Goal: Task Accomplishment & Management: Manage account settings

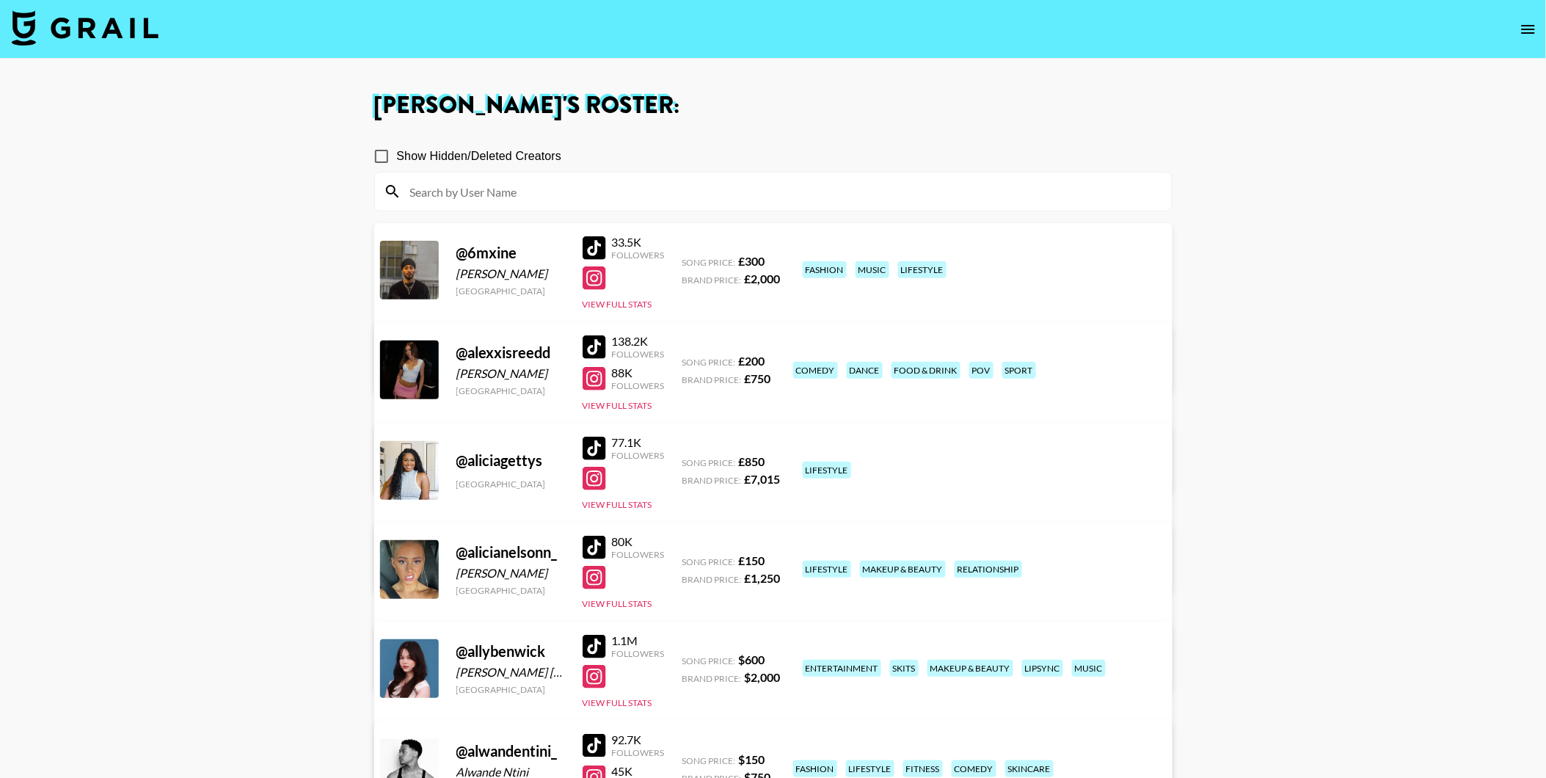
click at [614, 193] on input at bounding box center [781, 191] width 761 height 23
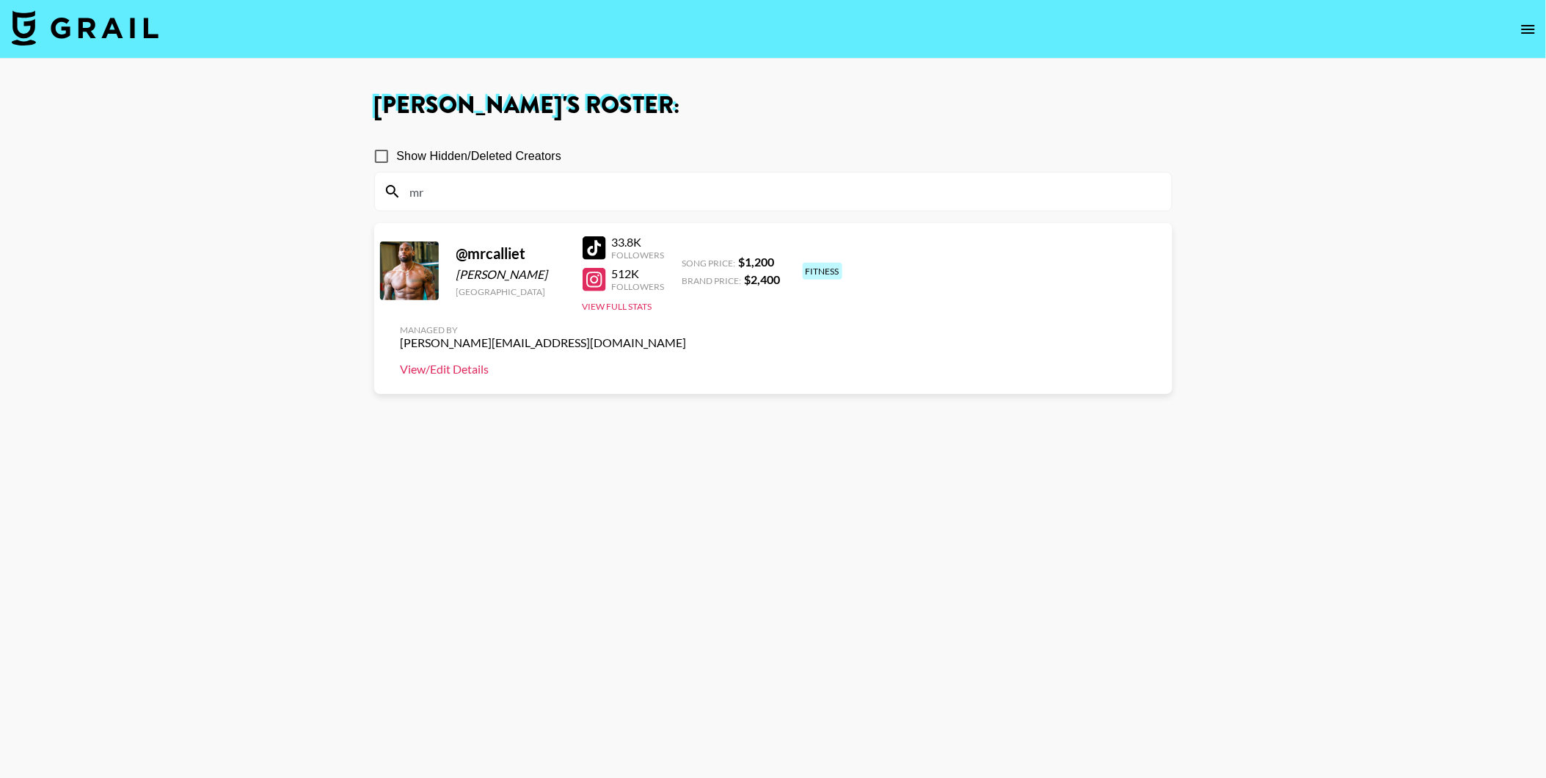
type input "mr"
click at [687, 362] on link "View/Edit Details" at bounding box center [544, 369] width 286 height 15
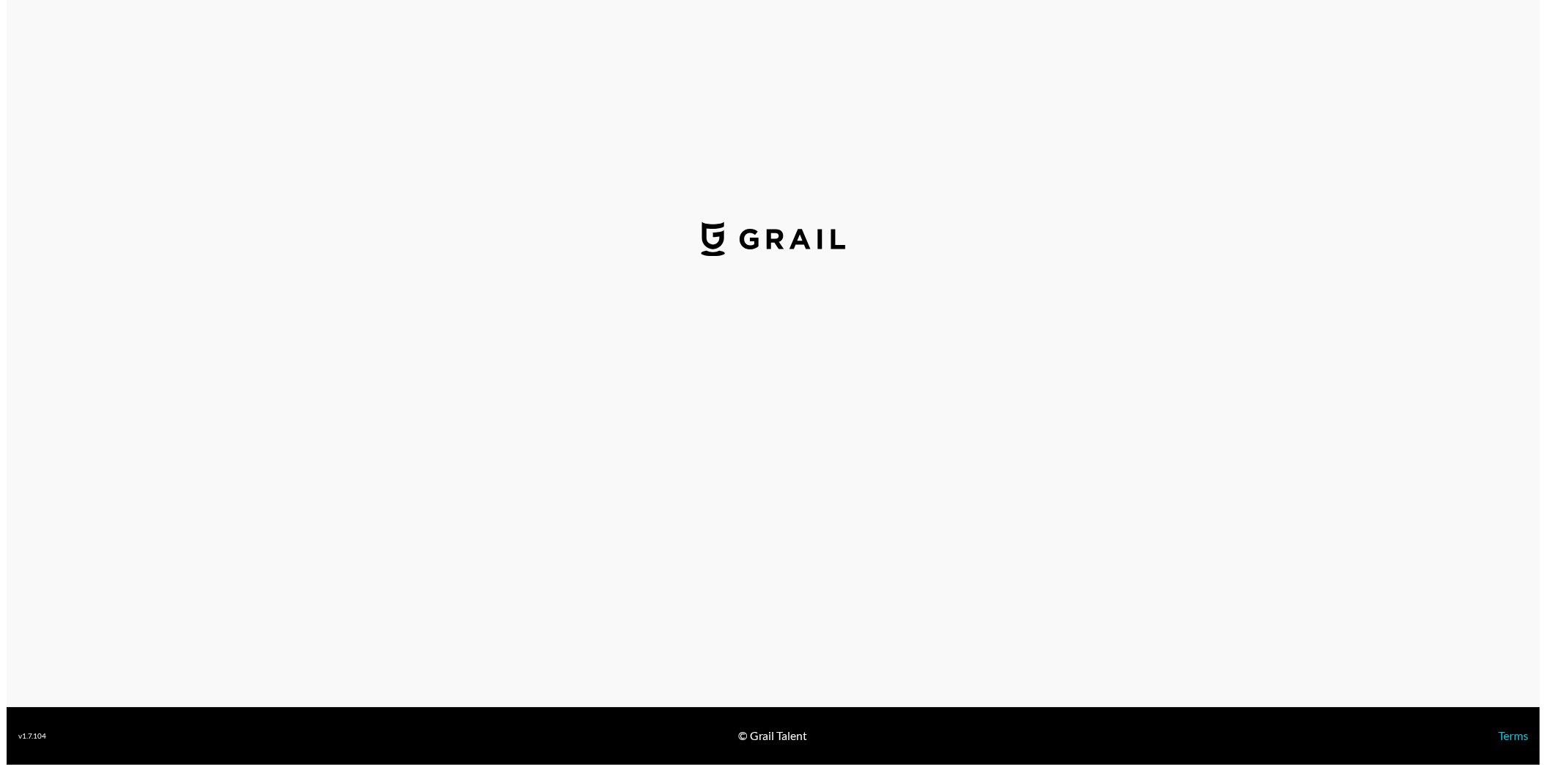
select select "USD"
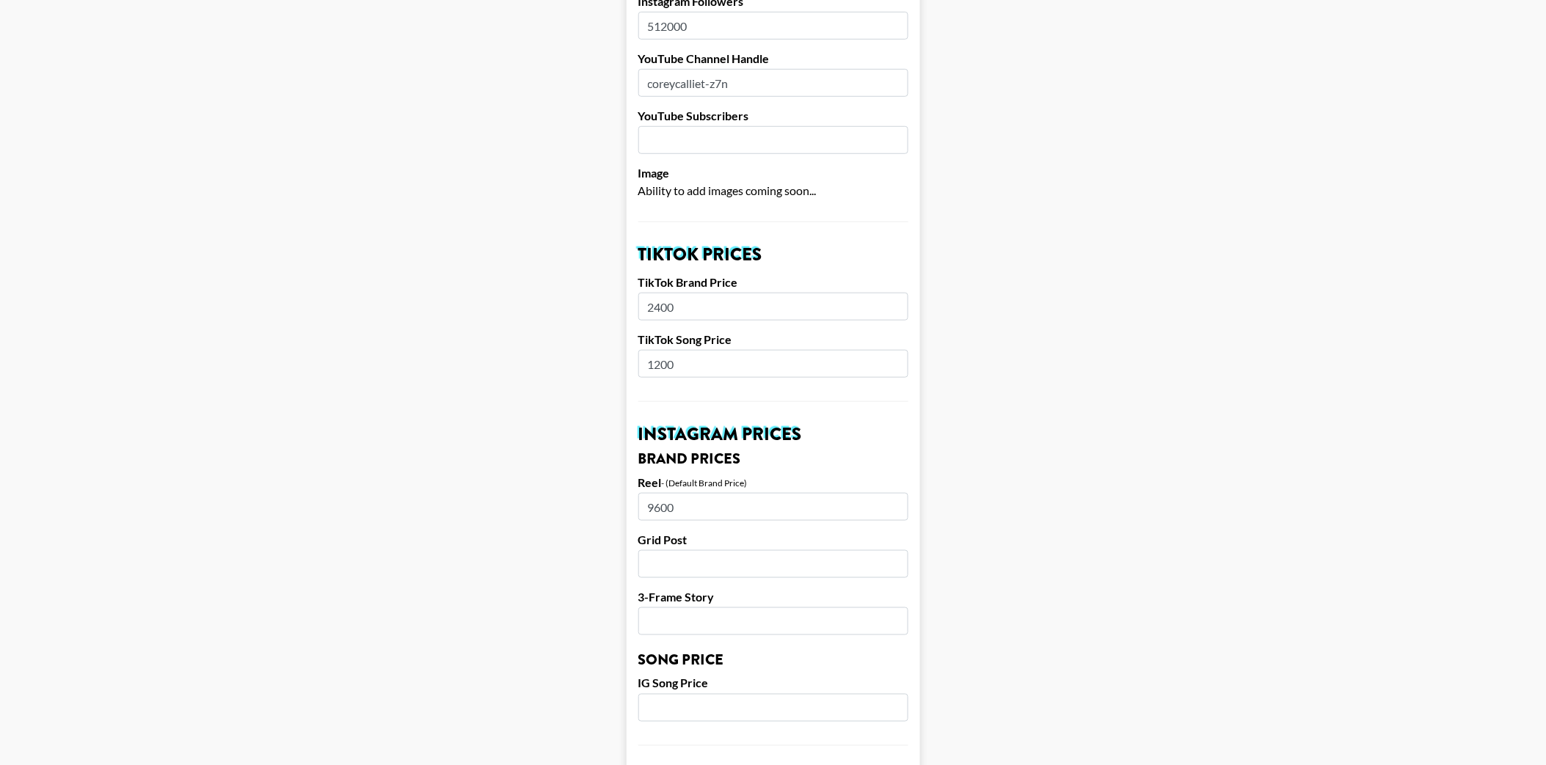
scroll to position [326, 0]
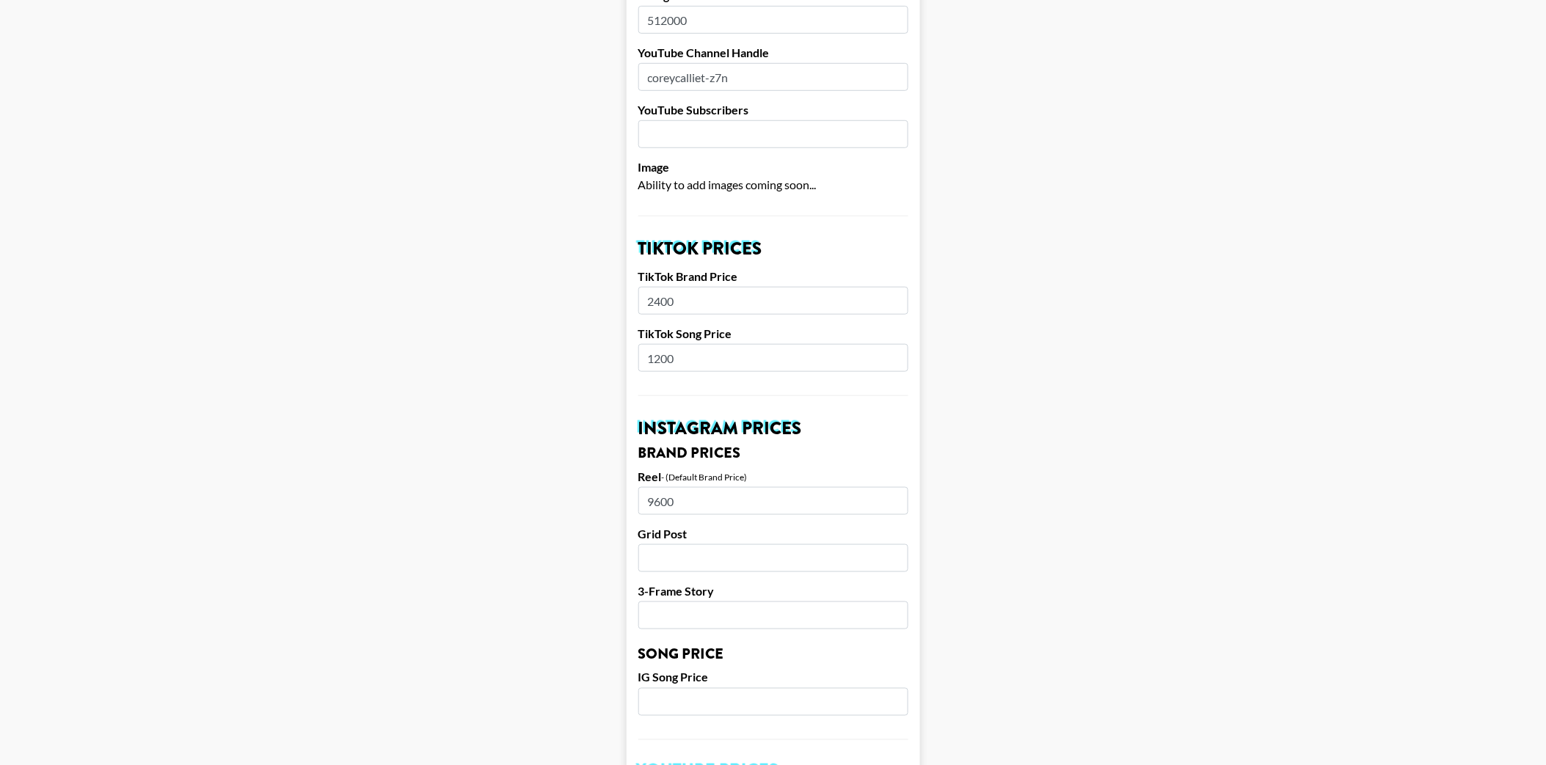
drag, startPoint x: 607, startPoint y: 288, endPoint x: 595, endPoint y: 288, distance: 11.7
click at [595, 288] on main "Airtable ID: reciRLCofem1V3FMS Manager(s) archie@grail-talent.com ​ TikTok User…" at bounding box center [773, 679] width 1522 height 1846
type input "7500"
click at [1194, 315] on main "Airtable ID: reciRLCofem1V3FMS Manager(s) archie@grail-talent.com ​ TikTok User…" at bounding box center [773, 679] width 1522 height 1846
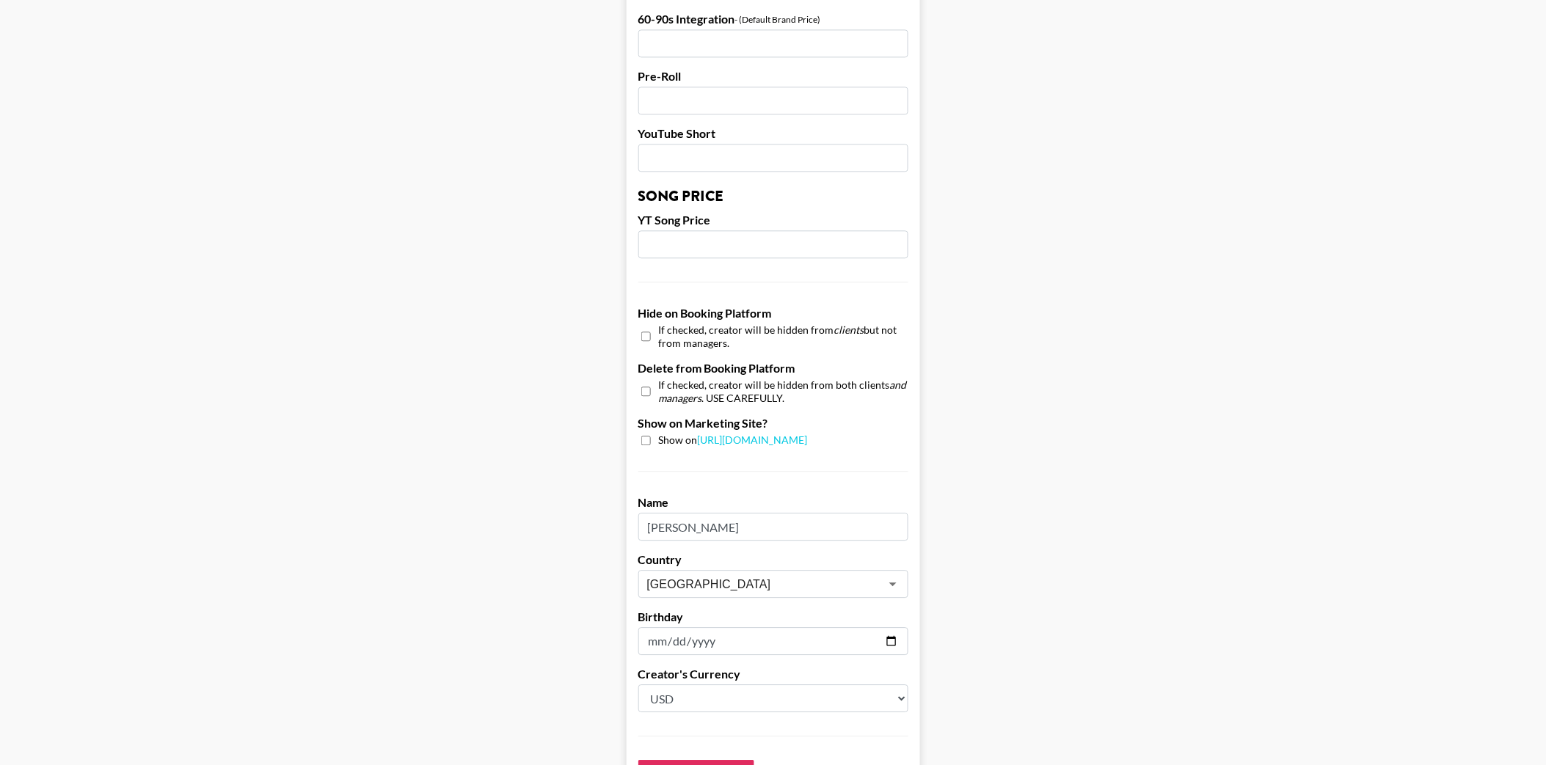
scroll to position [1224, 0]
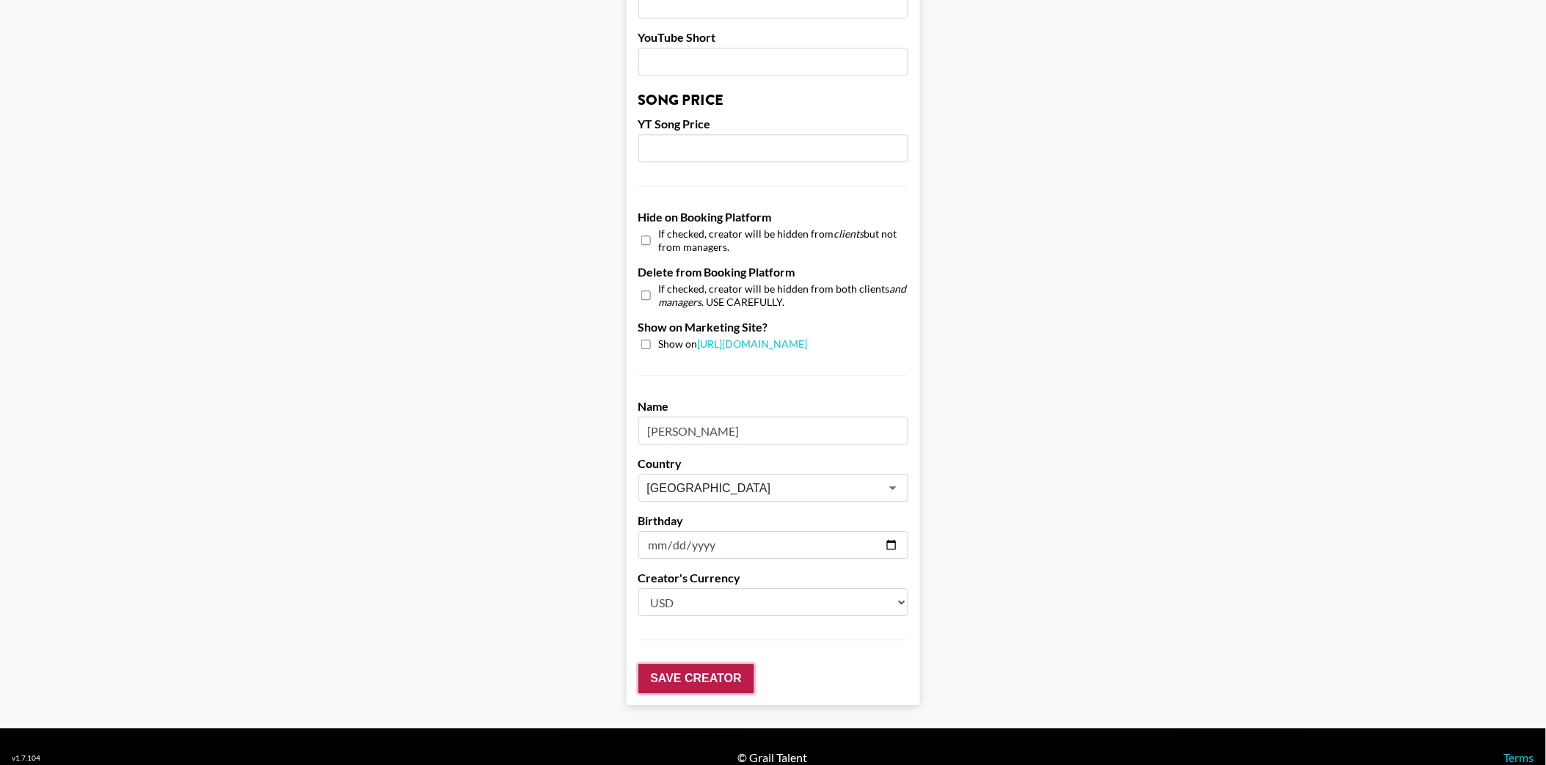
click at [702, 664] on input "Save Creator" at bounding box center [696, 678] width 116 height 29
click at [695, 669] on input "Save Creator" at bounding box center [696, 678] width 116 height 29
